Goal: Task Accomplishment & Management: Complete application form

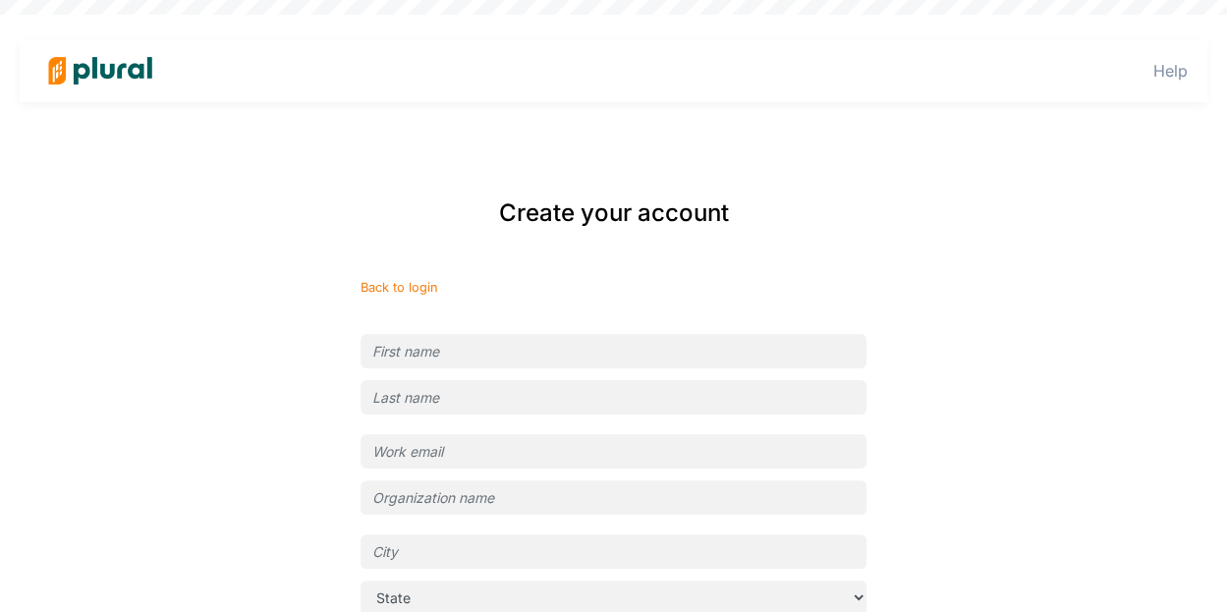
type input "[EMAIL_ADDRESS][DOMAIN_NAME]"
type input "Common Cause"
click at [616, 339] on input "text" at bounding box center [613, 351] width 506 height 34
click at [22, 411] on div "Create your account Back to login [EMAIL_ADDRESS][DOMAIN_NAME] Common [GEOGRAPH…" at bounding box center [614, 526] width 1188 height 701
click at [553, 347] on input "text" at bounding box center [613, 351] width 506 height 34
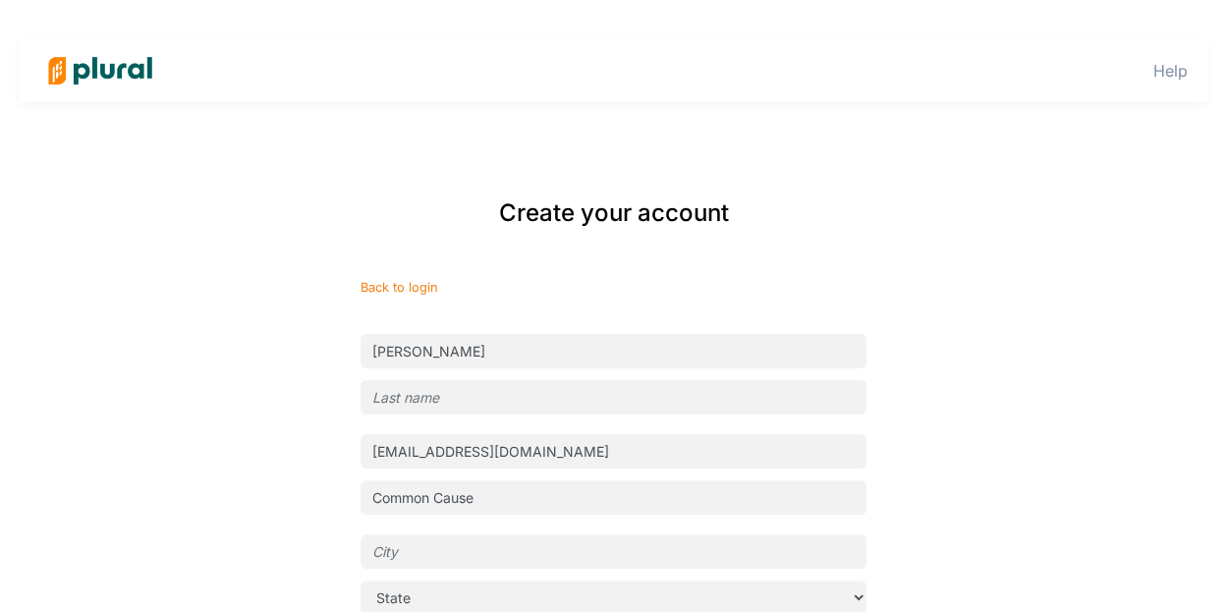
type input "[PERSON_NAME]"
type input "Bellows"
type input "[GEOGRAPHIC_DATA]"
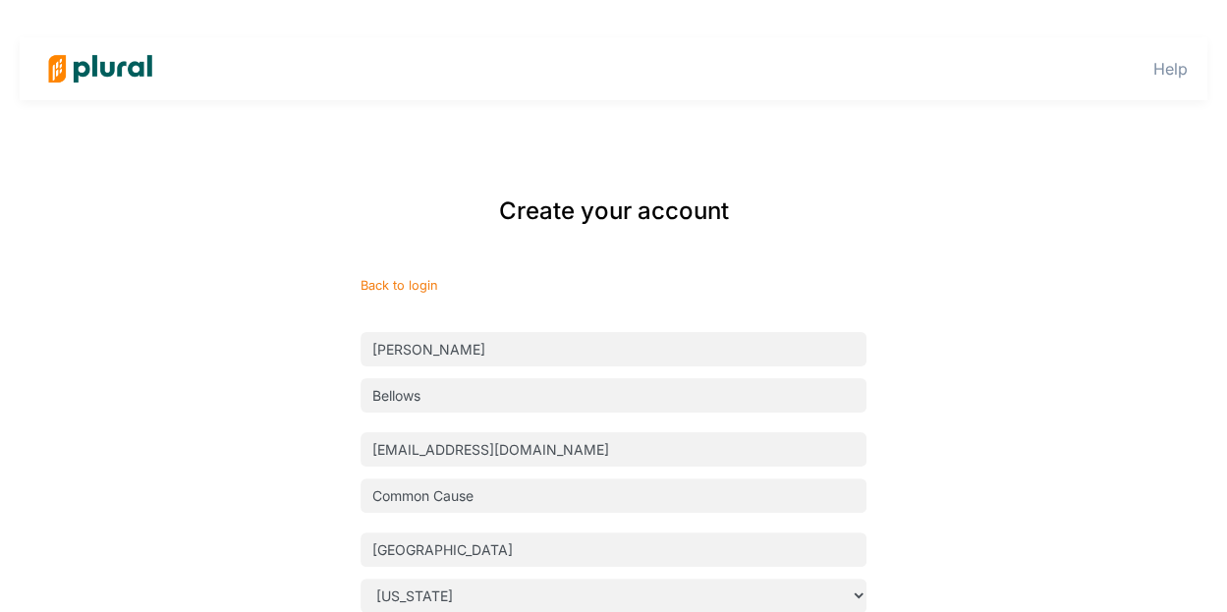
select select "NJ"
type input "[US_STATE]"
select select "DC"
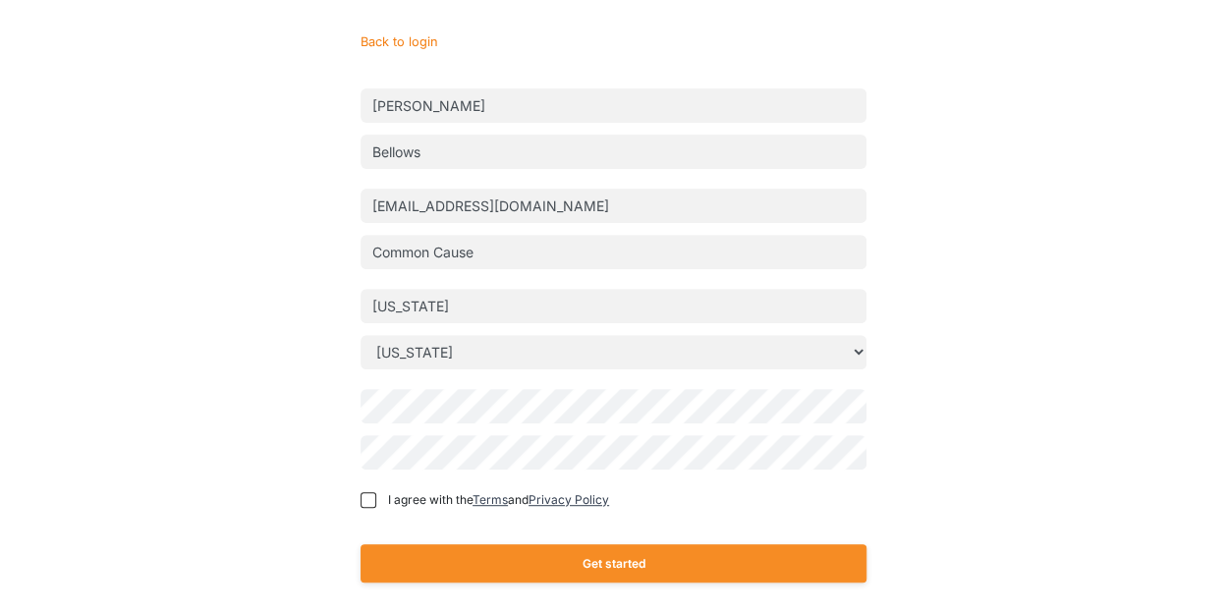
scroll to position [287, 0]
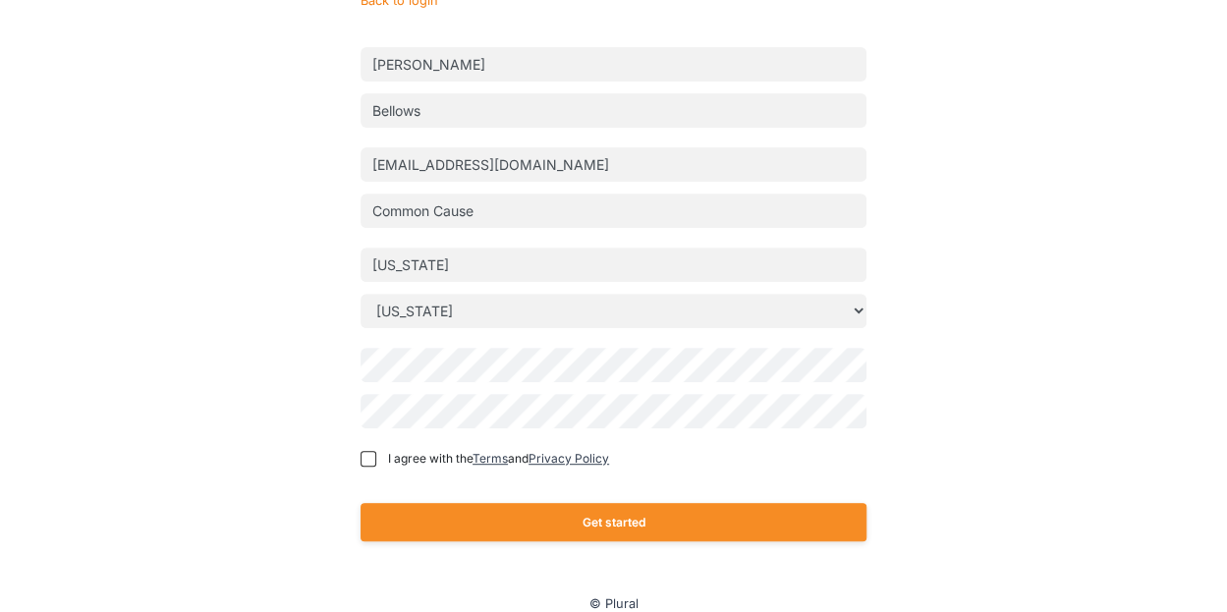
click at [393, 451] on span "I agree with the Terms and Privacy Policy" at bounding box center [498, 459] width 221 height 18
click at [376, 451] on input "I agree with the Terms and Privacy Policy" at bounding box center [368, 459] width 16 height 16
checkbox input "true"
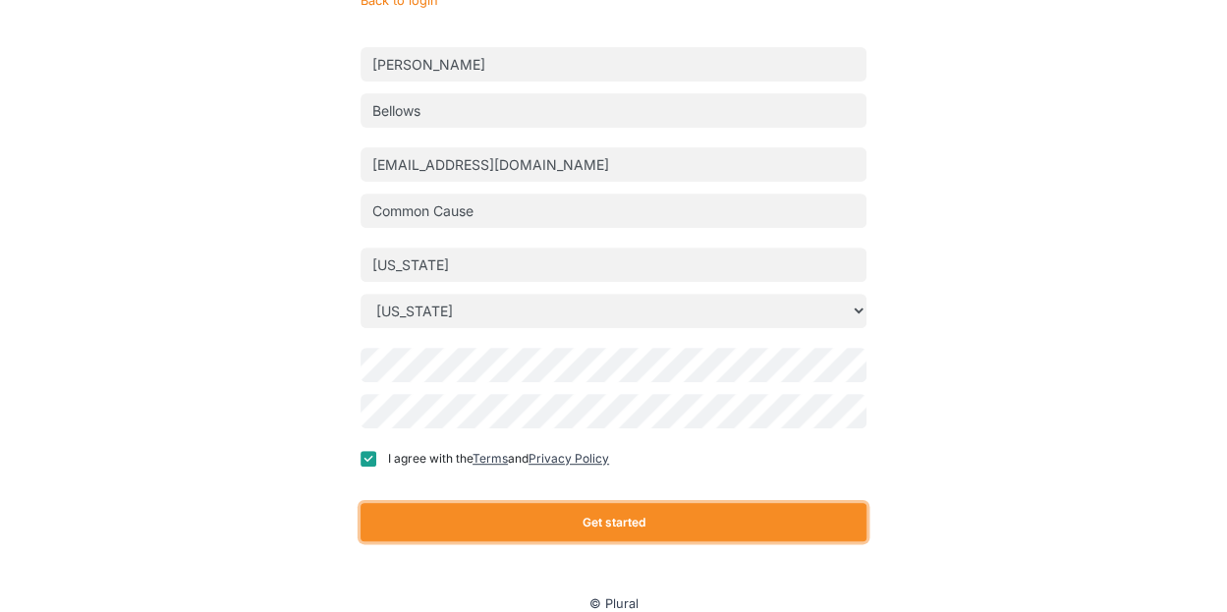
click at [532, 520] on button "Get started" at bounding box center [613, 522] width 506 height 38
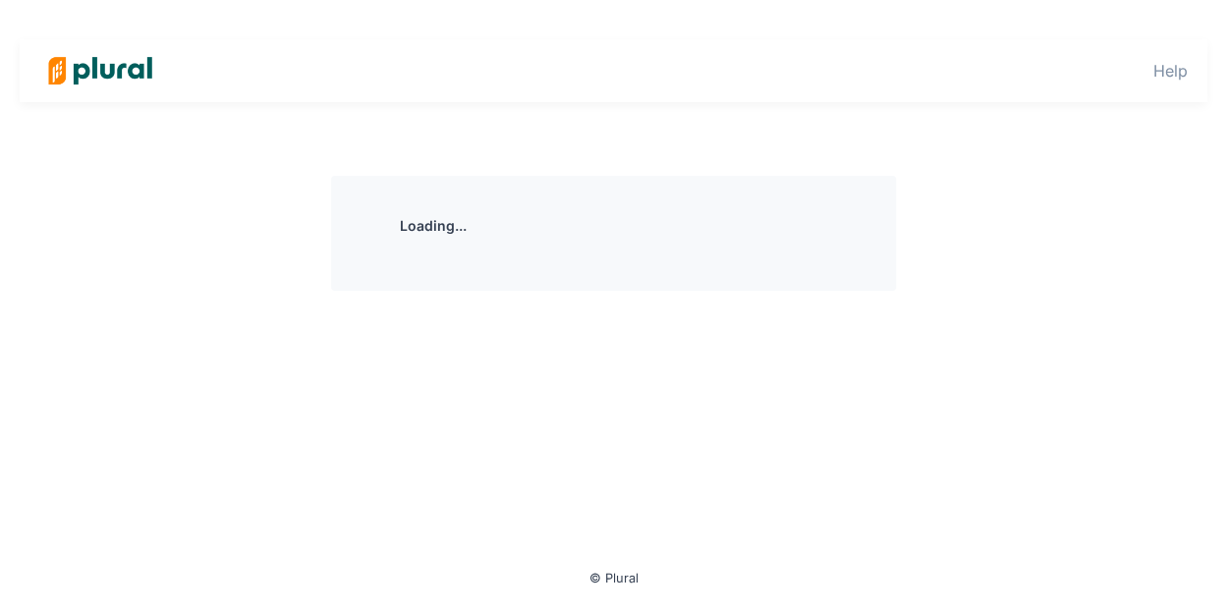
scroll to position [0, 0]
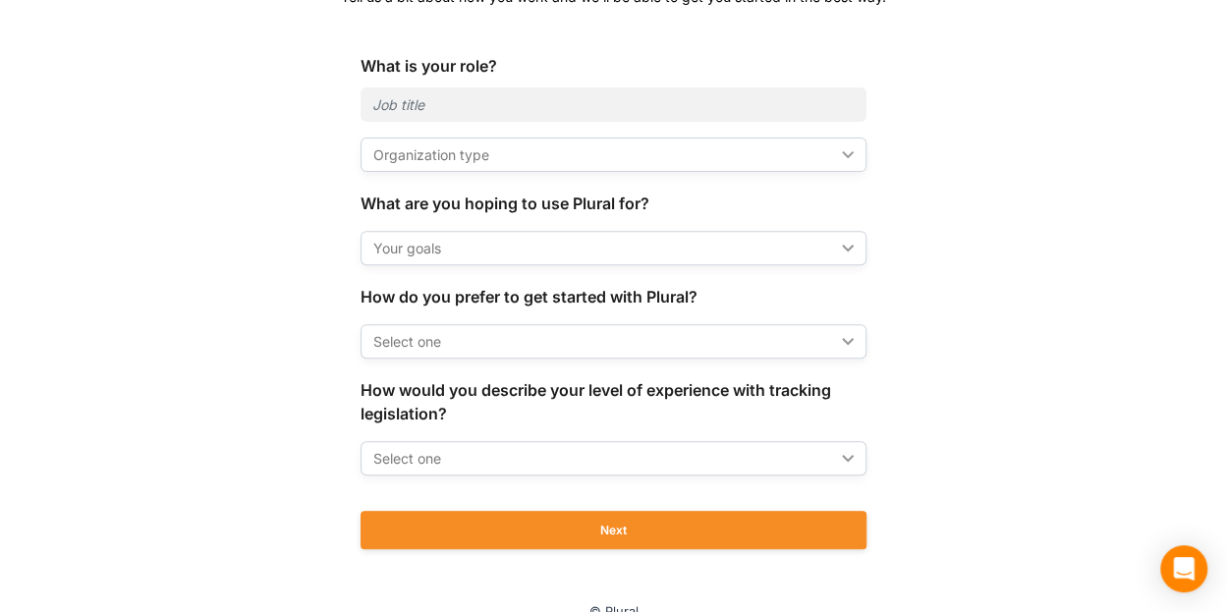
scroll to position [255, 0]
drag, startPoint x: 532, startPoint y: 520, endPoint x: 456, endPoint y: 241, distance: 290.2
click at [456, 241] on div "Your goals" at bounding box center [603, 247] width 461 height 21
click at [460, 148] on div "Organization type" at bounding box center [603, 153] width 461 height 21
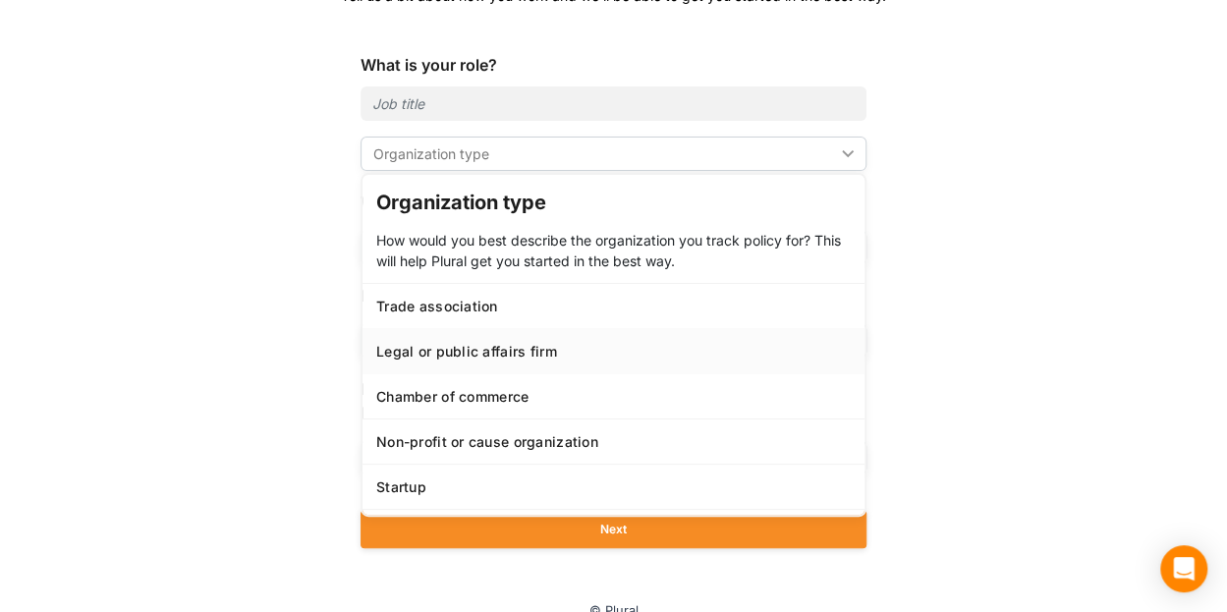
scroll to position [18, 0]
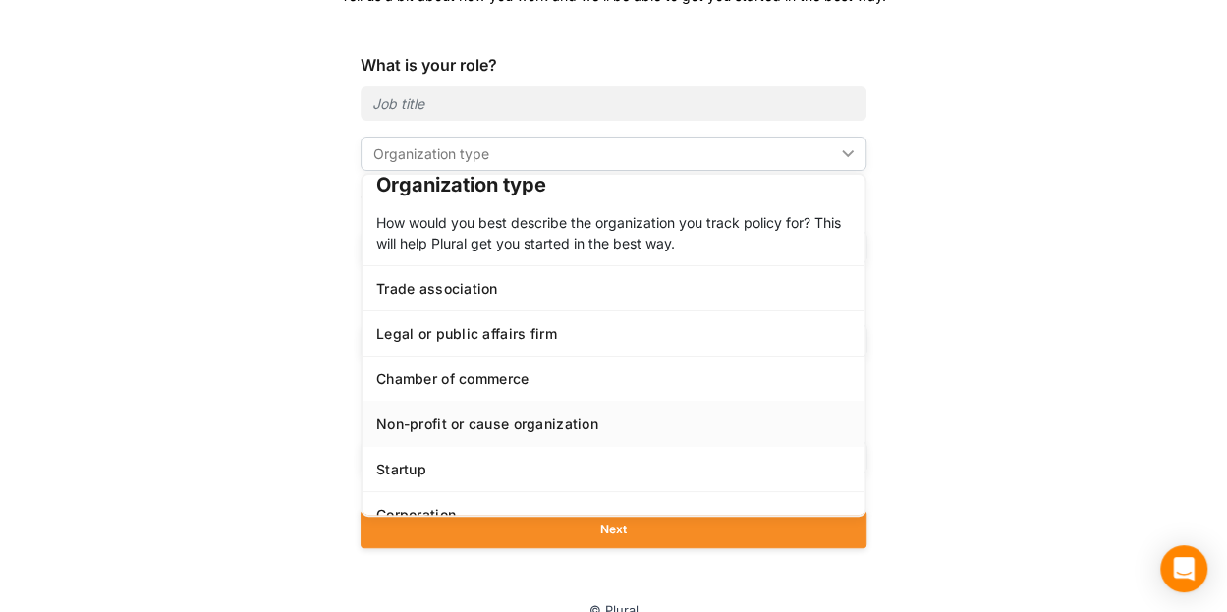
click at [524, 419] on div "Non-profit or cause organization" at bounding box center [613, 423] width 474 height 17
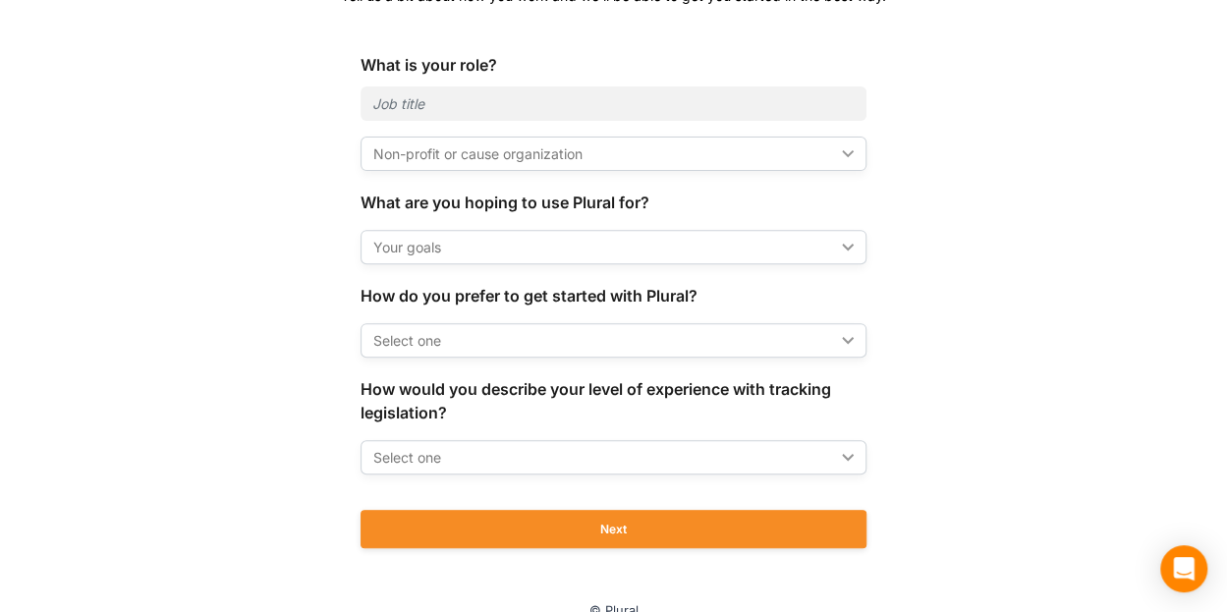
click at [522, 235] on div "Your goals ic_keyboard_arrow_down" at bounding box center [613, 247] width 506 height 34
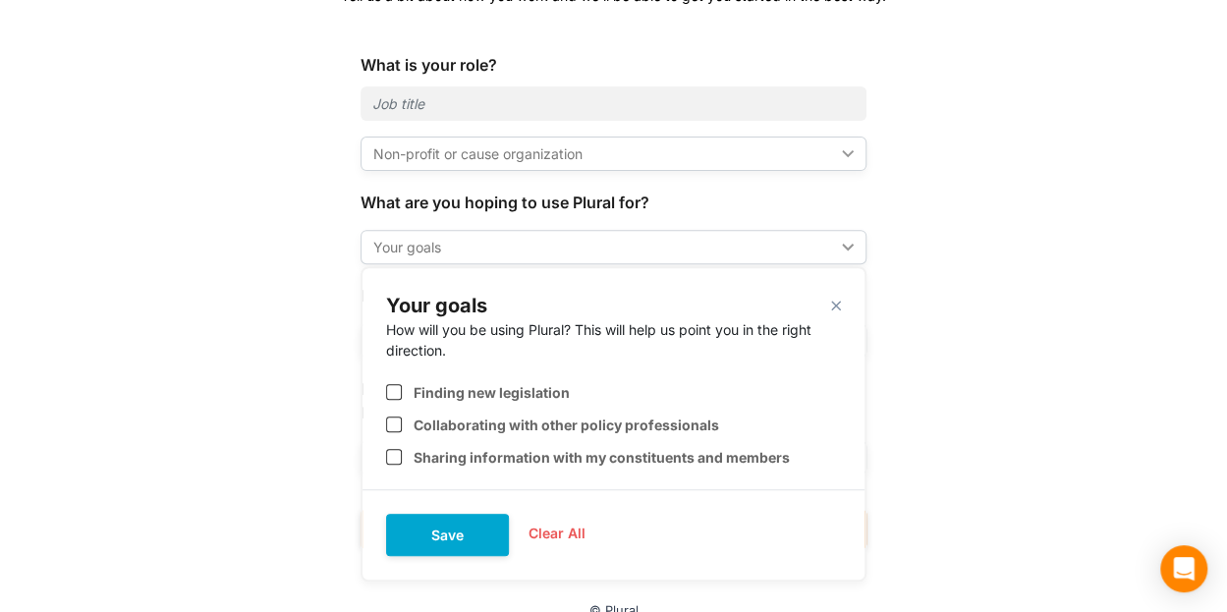
scroll to position [260, 0]
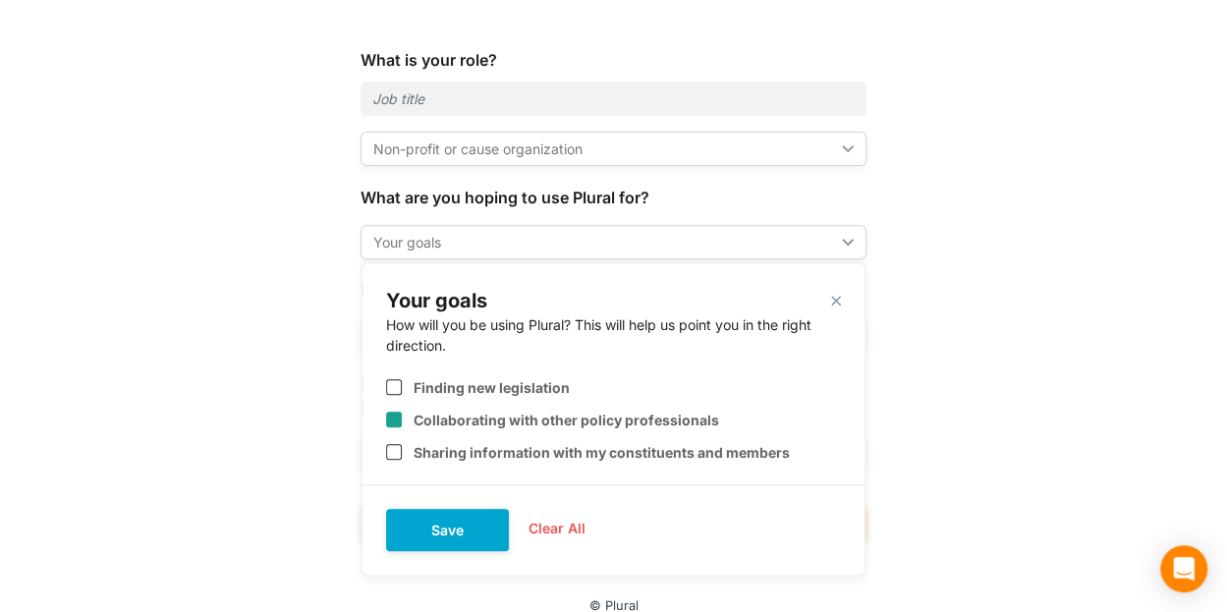
click at [386, 418] on input "checkbox" at bounding box center [394, 419] width 16 height 16
checkbox input "true"
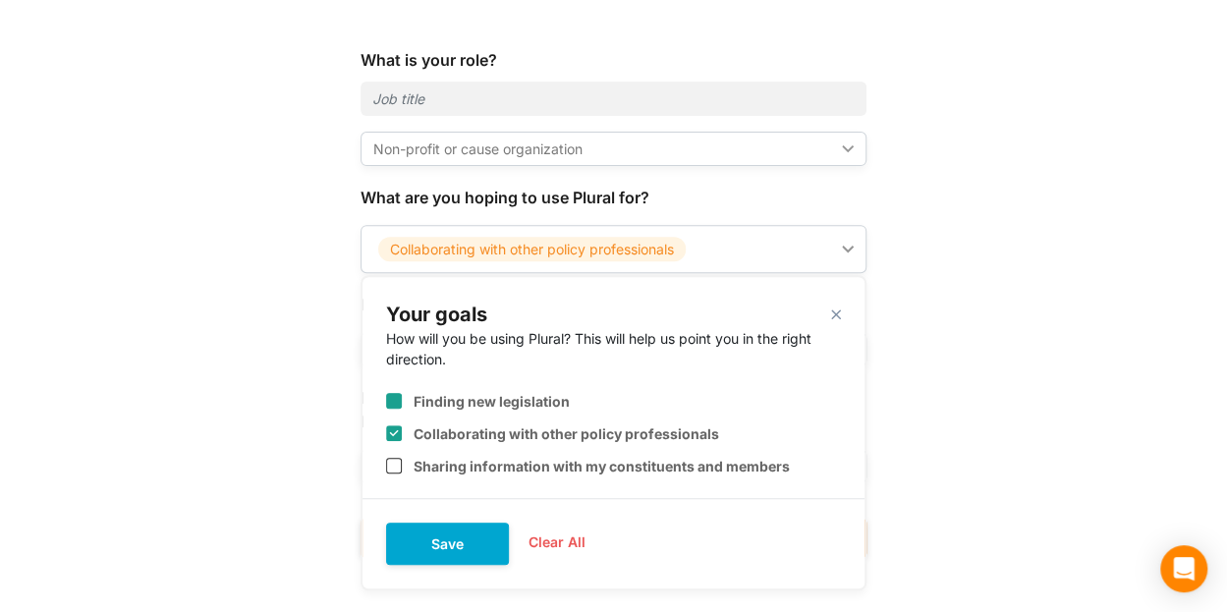
click at [404, 406] on div "Finding new legislation" at bounding box center [613, 393] width 455 height 48
checkbox input "true"
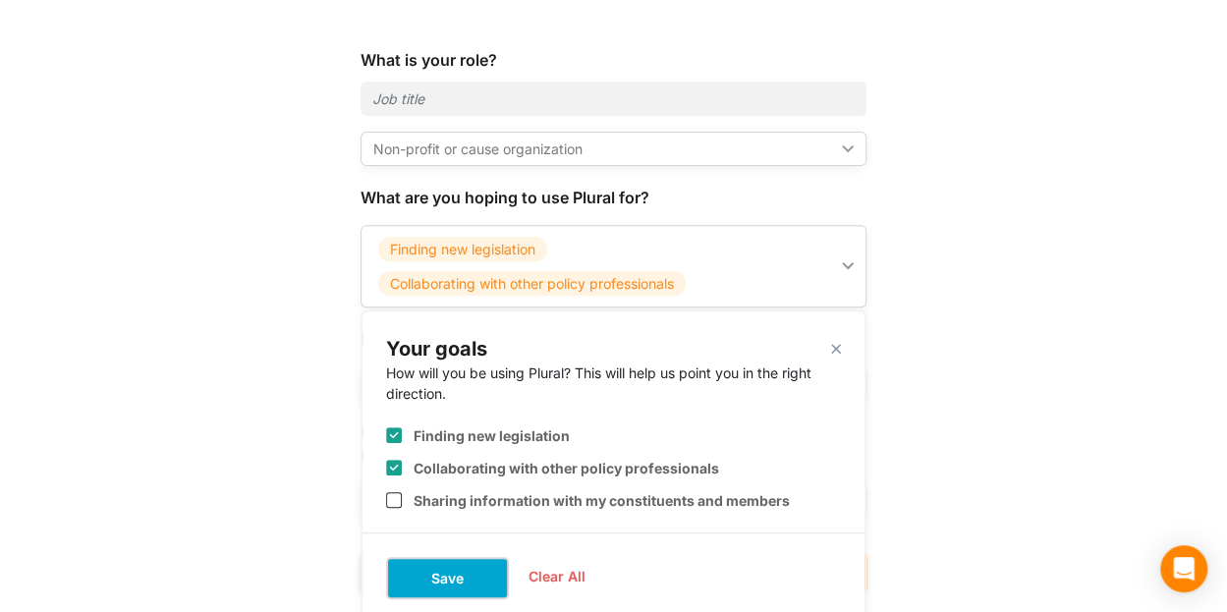
click at [452, 573] on button "Save" at bounding box center [447, 578] width 123 height 42
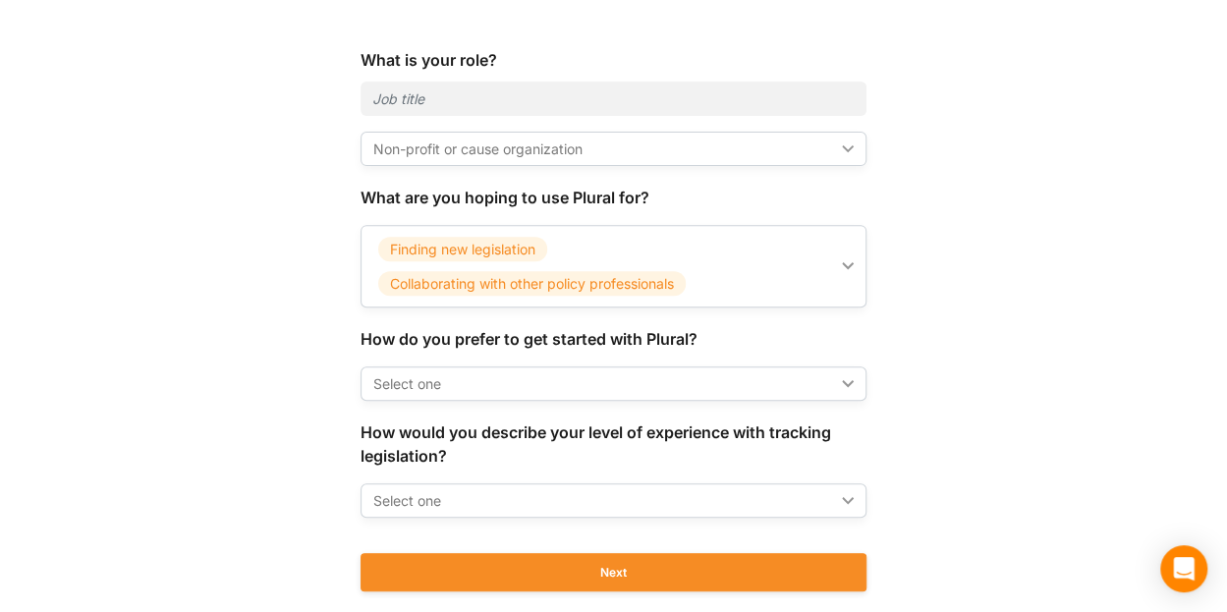
scroll to position [308, 0]
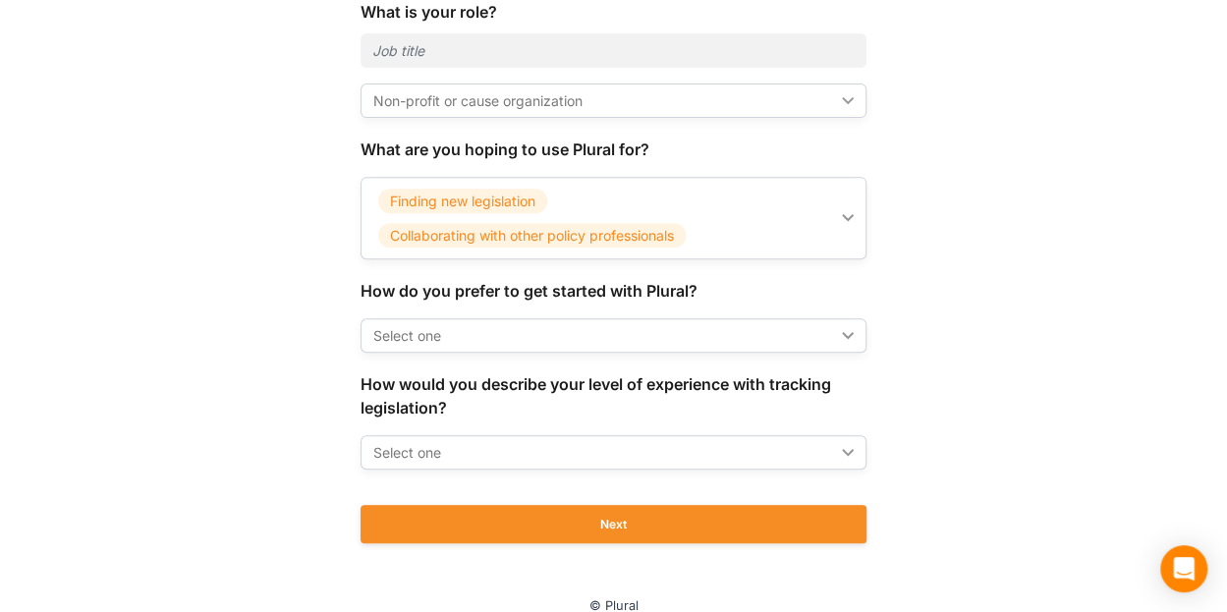
click at [437, 329] on div "Select one" at bounding box center [603, 335] width 461 height 21
click at [294, 420] on div "What is your role? Non-profit or cause organization ic_keyboard_arrow_down Orga…" at bounding box center [613, 281] width 675 height 563
click at [466, 457] on div "Select one" at bounding box center [603, 452] width 461 height 21
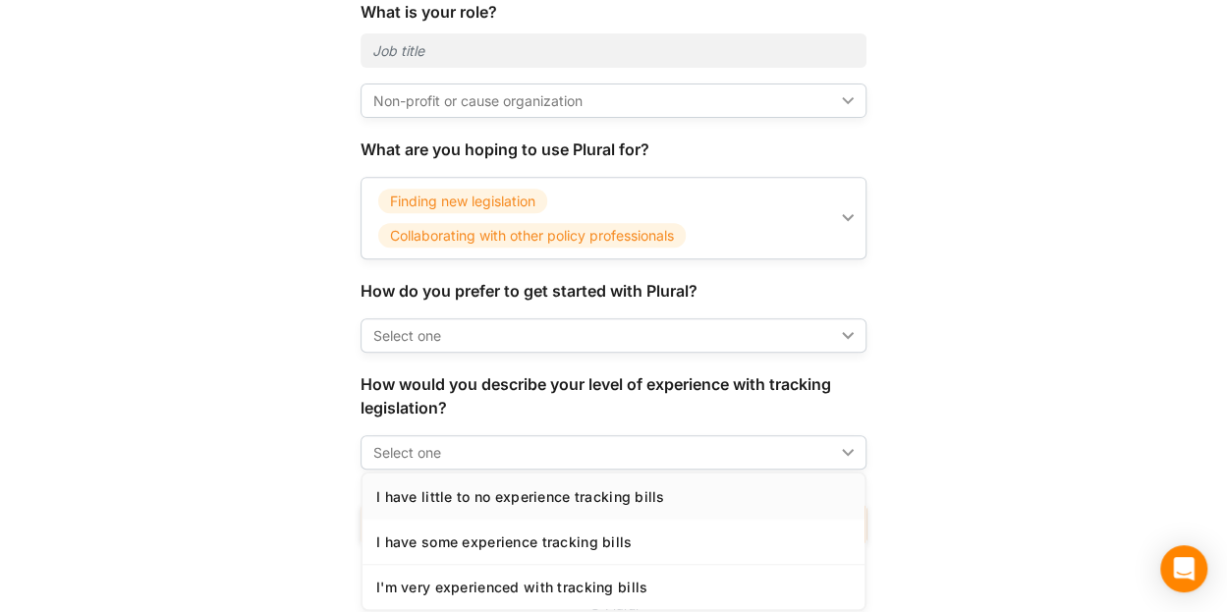
click at [481, 490] on div "I have little to no experience tracking bills" at bounding box center [613, 496] width 474 height 17
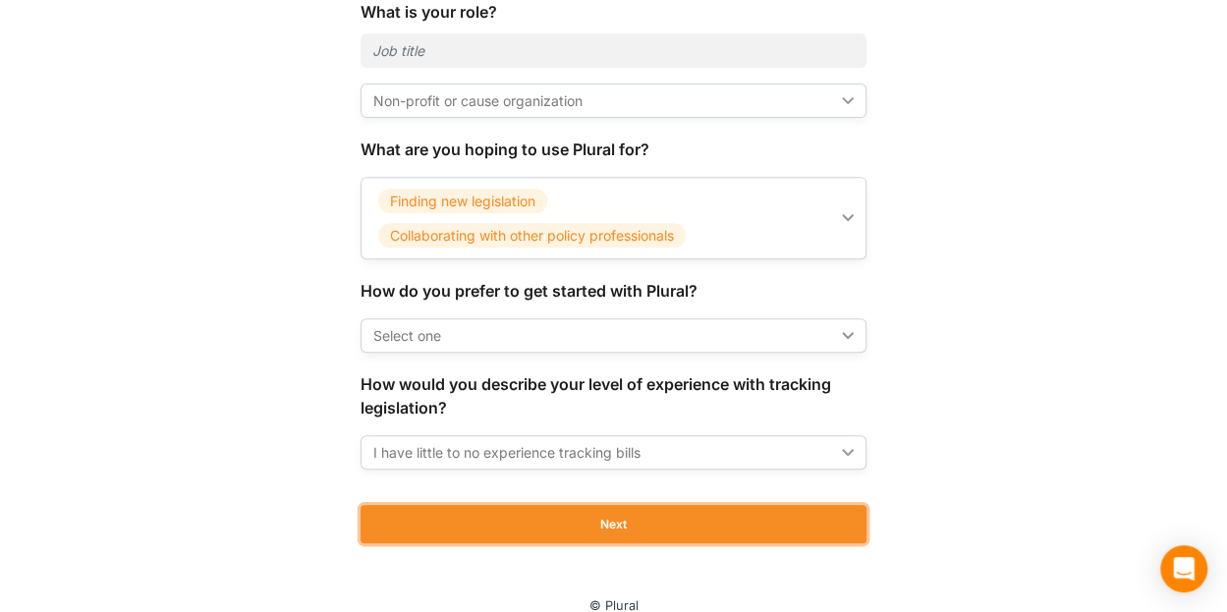
click at [493, 512] on button "Next" at bounding box center [613, 524] width 506 height 38
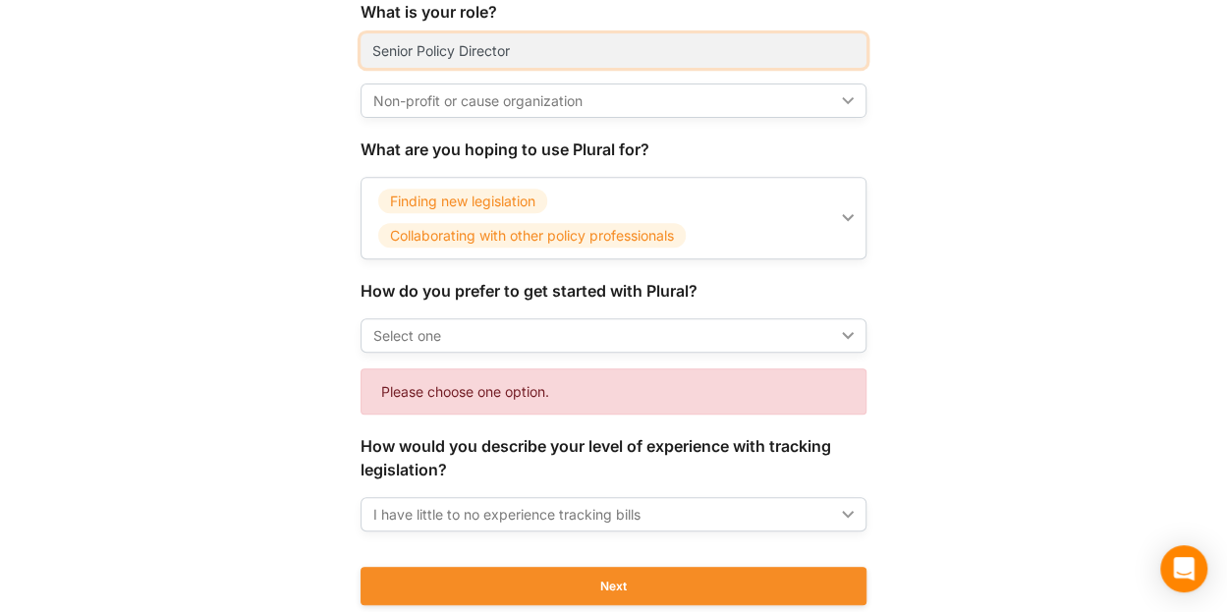
type input "Senior Policy Director"
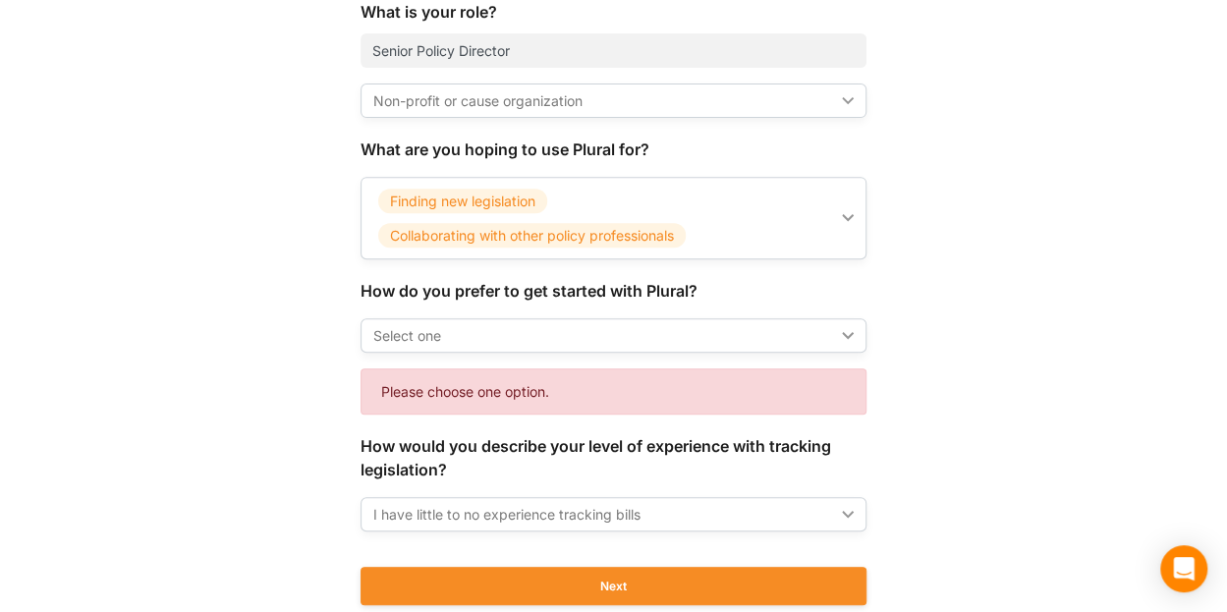
click at [498, 349] on div "Select one ic_keyboard_arrow_down" at bounding box center [613, 335] width 506 height 34
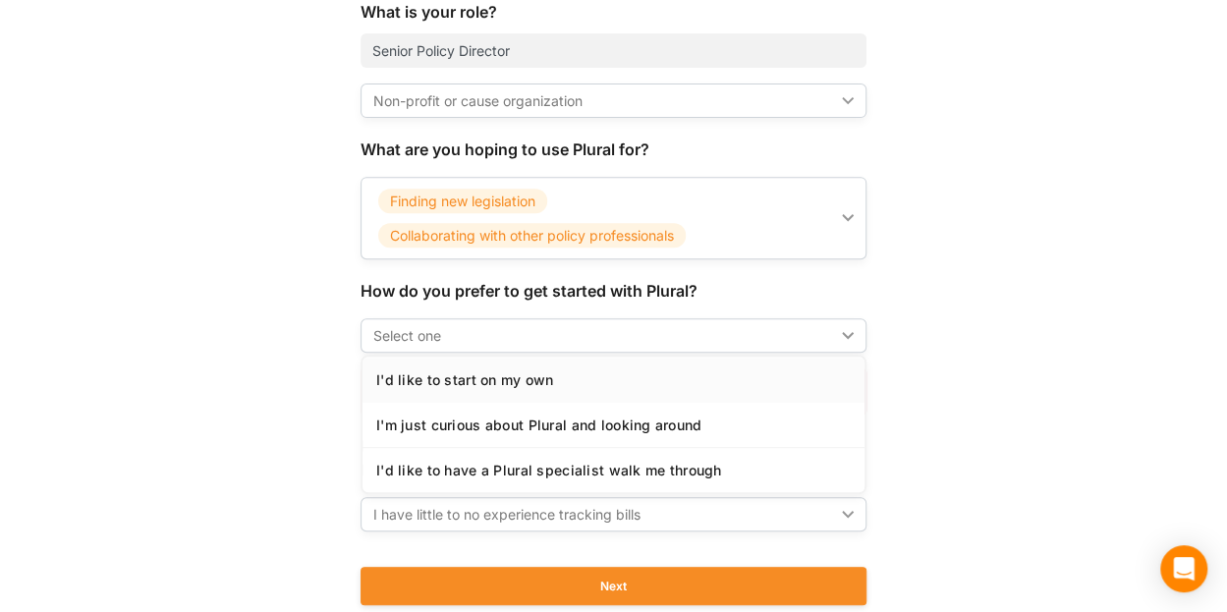
click at [495, 371] on div "I'd like to start on my own" at bounding box center [613, 379] width 474 height 17
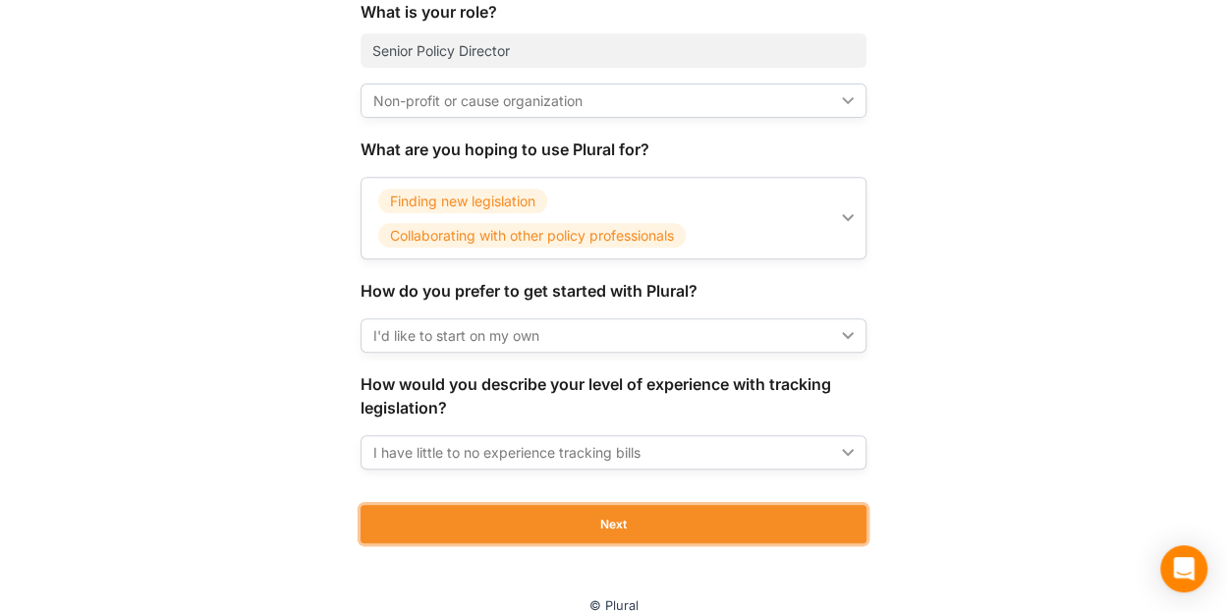
click at [500, 512] on button "Next" at bounding box center [613, 524] width 506 height 38
